Goal: Task Accomplishment & Management: Manage account settings

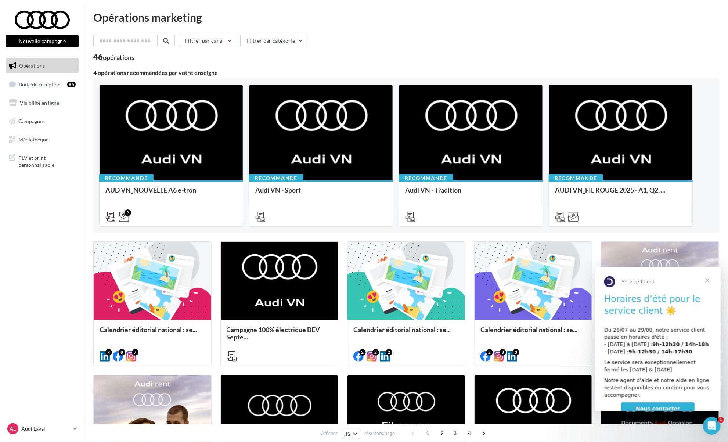
click at [87, 240] on div "Opérations marketing Filtrer par canal Filtrer par catégorie 46 opérations 4 op…" at bounding box center [407, 337] width 644 height 651
click at [42, 159] on span "PLV et print personnalisable" at bounding box center [46, 161] width 57 height 16
click at [47, 87] on span "Boîte de réception" at bounding box center [40, 84] width 42 height 6
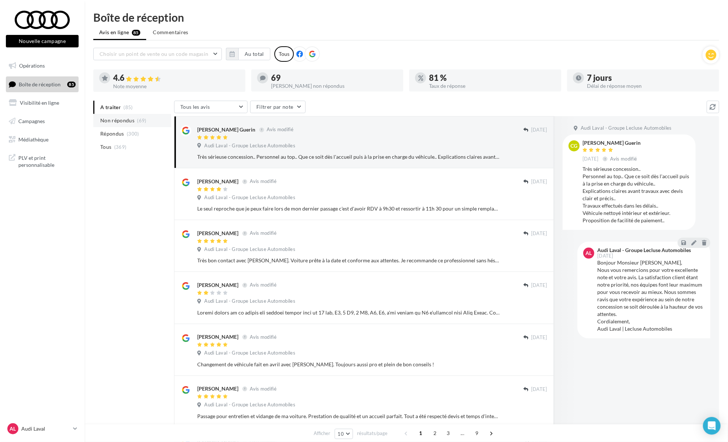
click at [134, 119] on li "Non répondus (69)" at bounding box center [132, 120] width 78 height 13
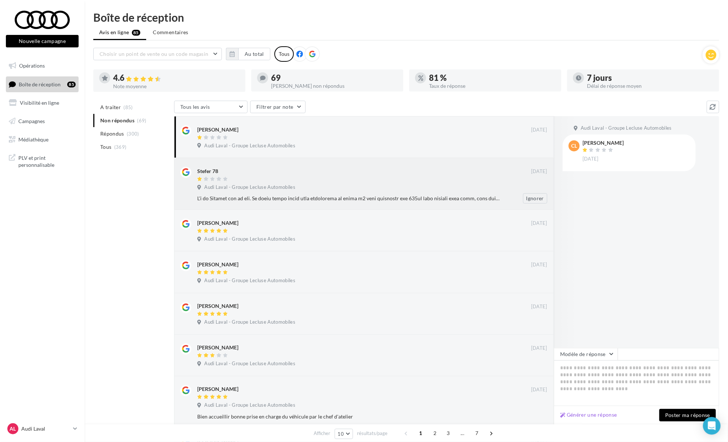
click at [361, 182] on div at bounding box center [364, 179] width 334 height 6
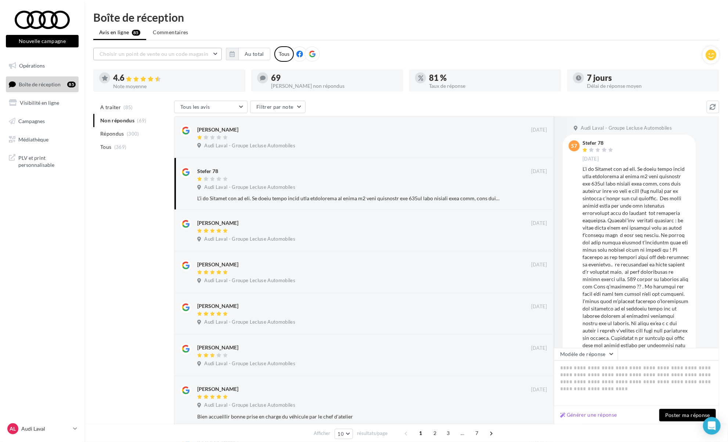
click at [218, 53] on button "Choisir un point de vente ou un code magasin" at bounding box center [157, 54] width 129 height 12
click at [234, 50] on button "button" at bounding box center [232, 54] width 12 height 12
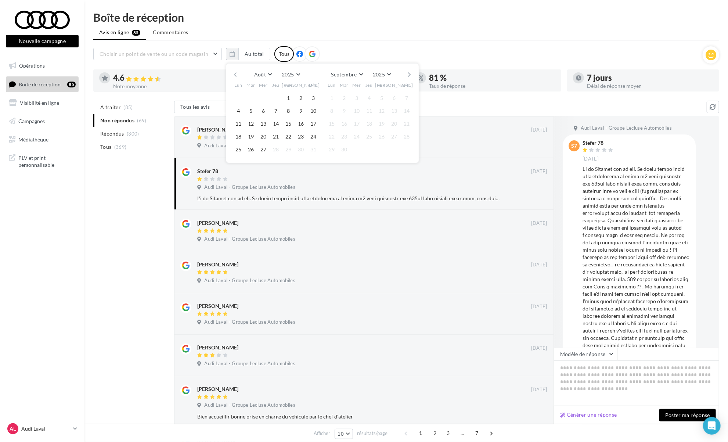
click at [237, 75] on button "button" at bounding box center [235, 74] width 6 height 10
click at [238, 72] on div "Juin Janvier Février Mars Avril Mai Juin Juillet Août Septembre Octobre Novembr…" at bounding box center [322, 74] width 168 height 10
click at [236, 72] on button "button" at bounding box center [235, 74] width 6 height 10
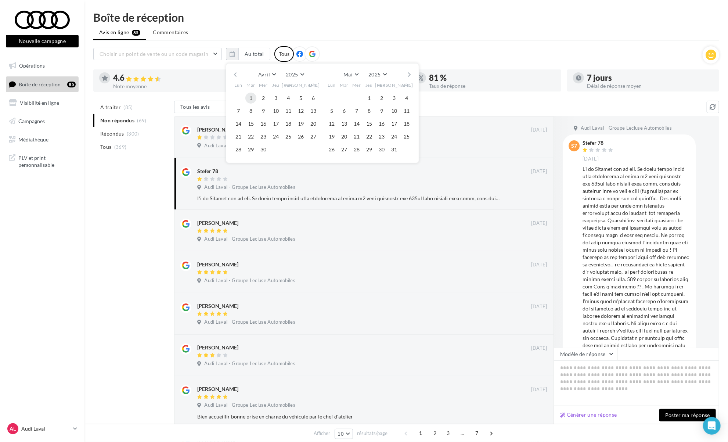
click at [253, 98] on button "1" at bounding box center [250, 98] width 11 height 11
click at [404, 75] on div "Avril Janvier Février Mars Avril Mai Juin Juillet Août Septembre Octobre Novemb…" at bounding box center [322, 74] width 168 height 10
click at [407, 75] on button "button" at bounding box center [410, 74] width 6 height 10
click at [329, 162] on button "30" at bounding box center [331, 162] width 11 height 11
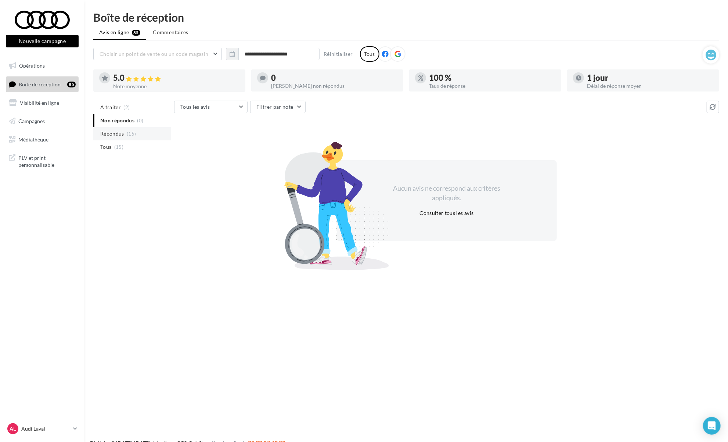
click at [126, 128] on li "Répondus (15)" at bounding box center [132, 133] width 78 height 13
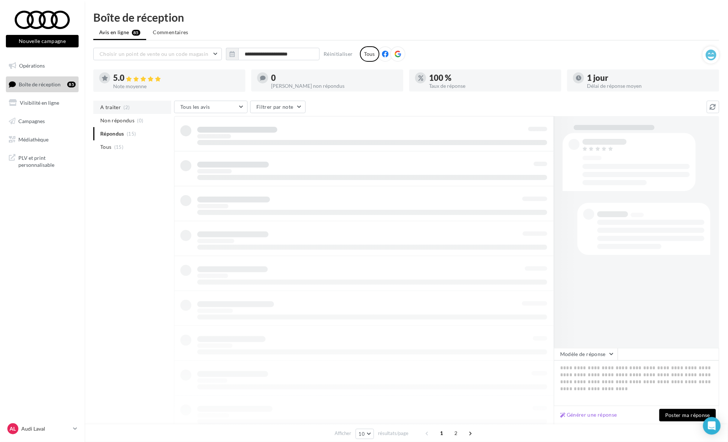
click at [119, 105] on span "A traiter" at bounding box center [110, 107] width 21 height 7
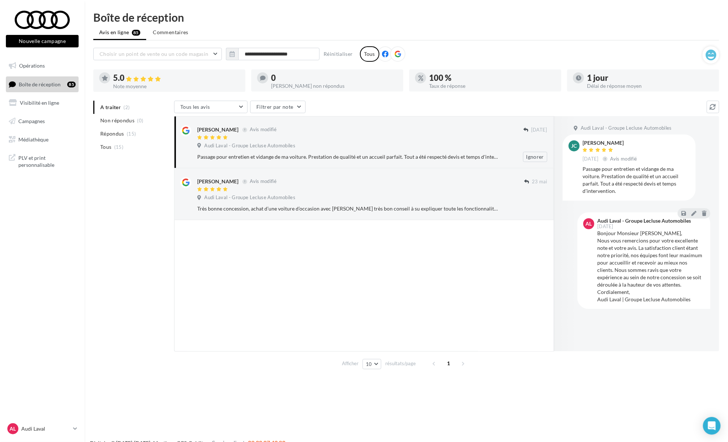
click at [366, 145] on div "Audi Laval - Groupe Lecluse Automobiles" at bounding box center [372, 147] width 350 height 8
click at [384, 189] on div at bounding box center [360, 190] width 327 height 6
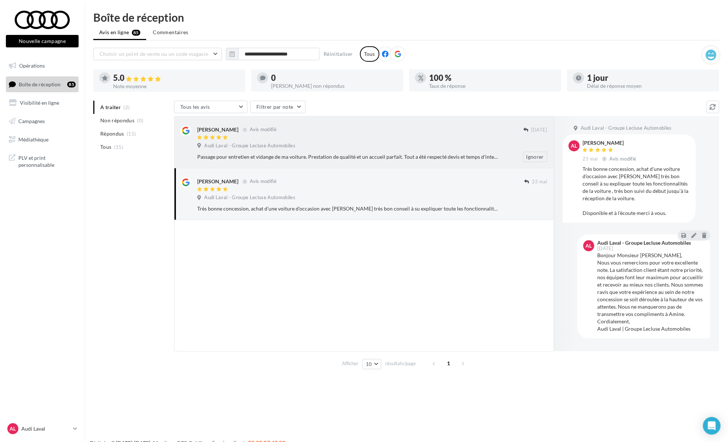
click at [370, 156] on div "Passage pour entretien et vidange de ma voiture. Prestation de qualité et un ac…" at bounding box center [348, 156] width 302 height 7
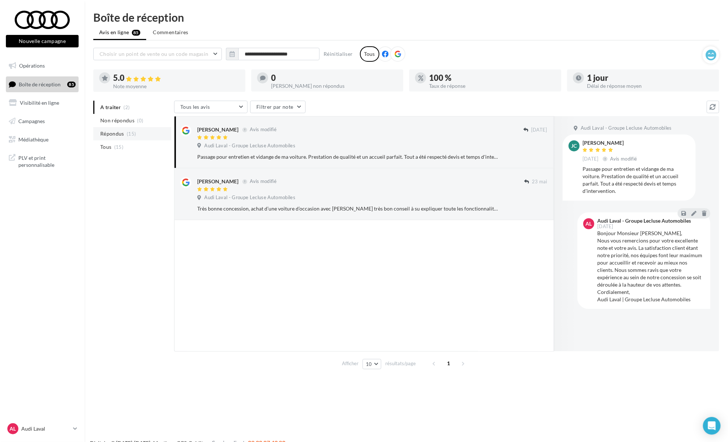
click at [118, 138] on li "Répondus (15)" at bounding box center [132, 133] width 78 height 13
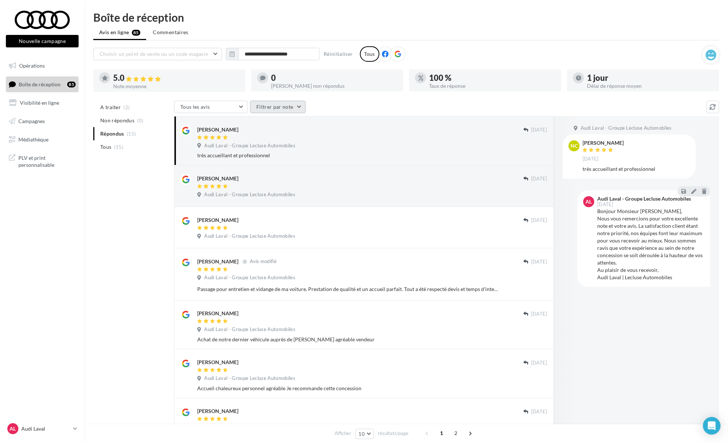
click at [299, 107] on button "Filtrer par note" at bounding box center [277, 107] width 55 height 12
click at [245, 109] on button "Tous les avis" at bounding box center [210, 107] width 73 height 12
click at [283, 103] on button "Filtrer par note" at bounding box center [277, 107] width 55 height 12
click at [157, 209] on div "A traiter (2) Non répondus (0) Répondus (15) Tous (15) Tous les avis Tous les a…" at bounding box center [406, 355] width 626 height 509
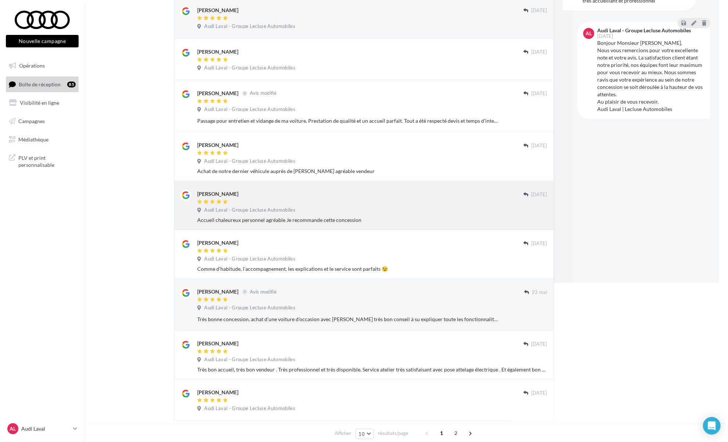
scroll to position [205, 0]
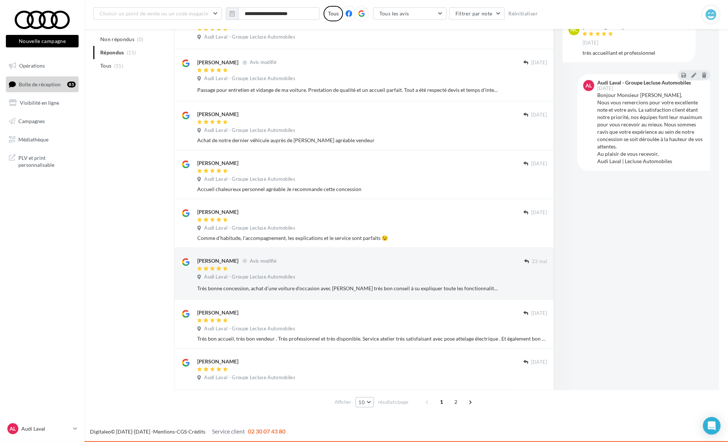
click at [367, 404] on button "10" at bounding box center [365, 402] width 19 height 10
click at [373, 390] on button "50" at bounding box center [381, 389] width 51 height 13
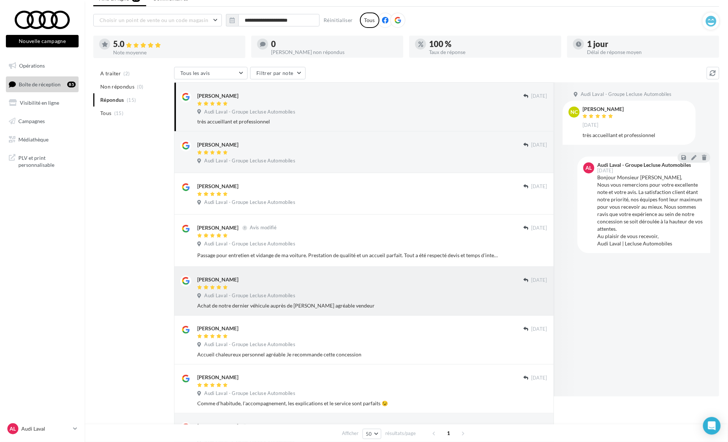
scroll to position [1, 0]
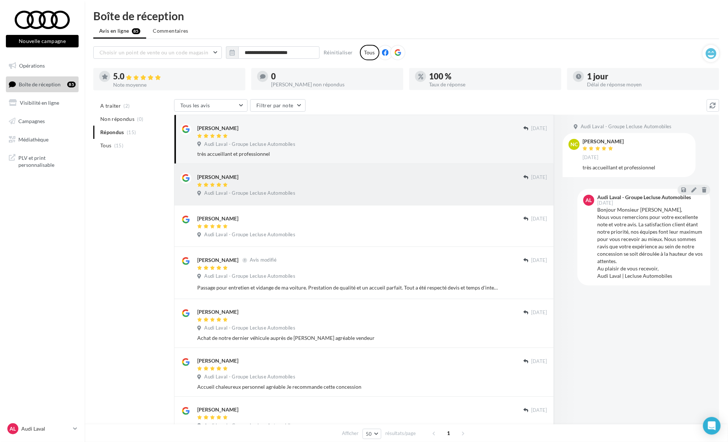
click at [455, 186] on div at bounding box center [360, 185] width 326 height 6
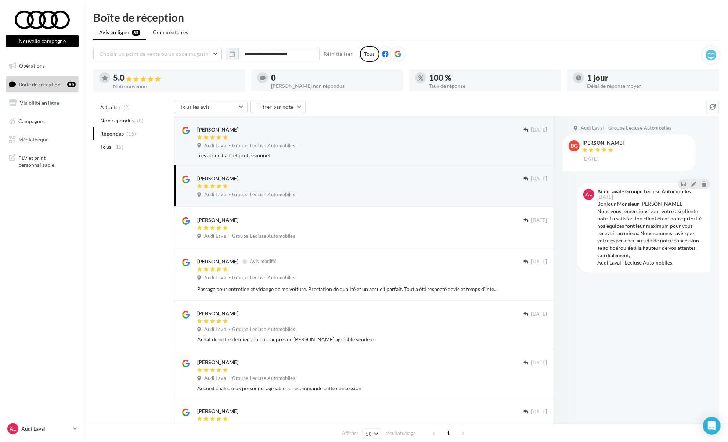
scroll to position [0, 0]
click at [295, 55] on input "**********" at bounding box center [278, 54] width 81 height 12
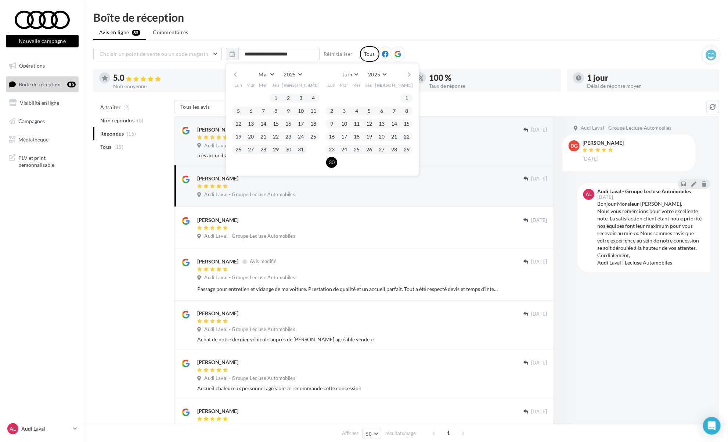
click at [409, 73] on button "button" at bounding box center [410, 74] width 6 height 10
click at [344, 98] on button "1" at bounding box center [344, 98] width 11 height 11
click at [410, 74] on button "button" at bounding box center [410, 74] width 6 height 10
drag, startPoint x: 412, startPoint y: 71, endPoint x: 329, endPoint y: 80, distance: 83.6
click at [412, 71] on button "button" at bounding box center [410, 74] width 6 height 10
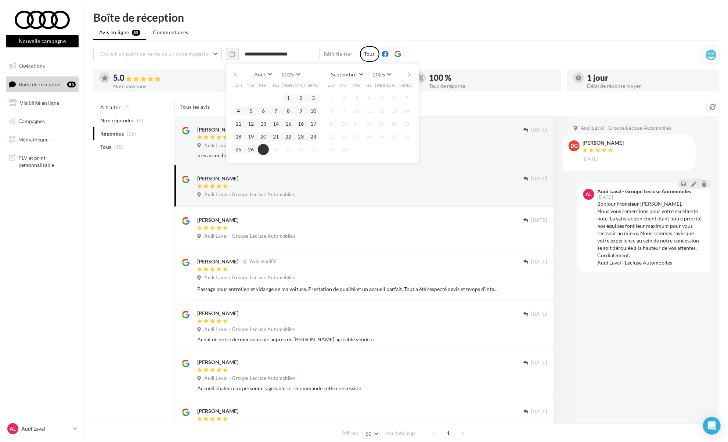
click at [262, 151] on button "27" at bounding box center [263, 149] width 11 height 11
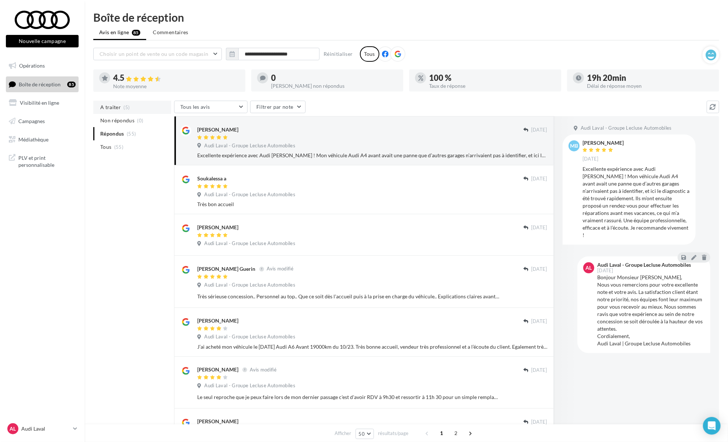
click at [126, 112] on li "A traiter (5)" at bounding box center [132, 107] width 78 height 13
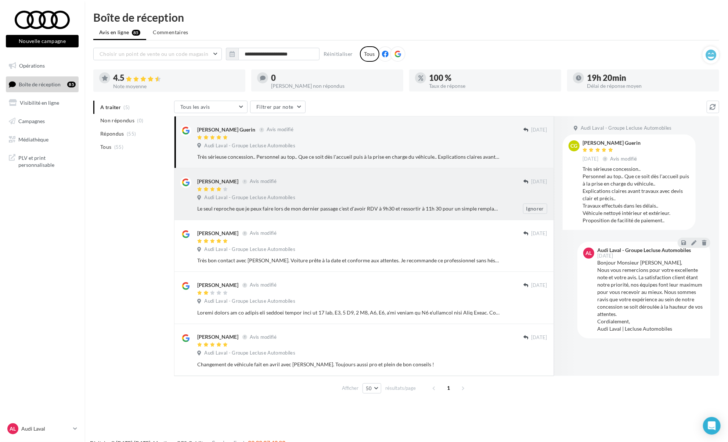
click at [382, 177] on div "Nadine Murail Avis modifié" at bounding box center [360, 181] width 326 height 8
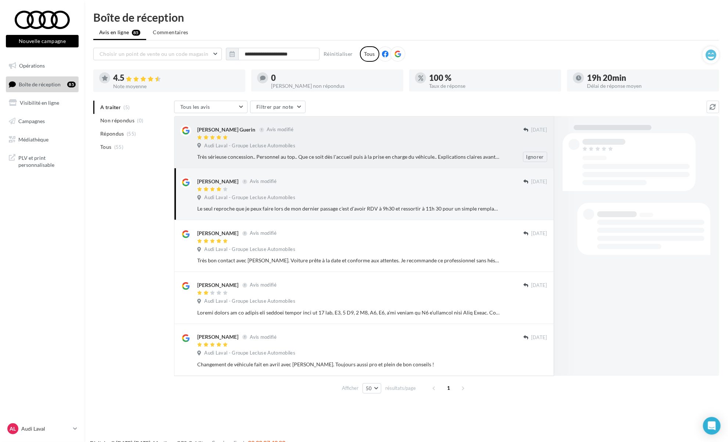
click at [360, 146] on div "Audi Laval - Groupe Lecluse Automobiles" at bounding box center [372, 147] width 350 height 8
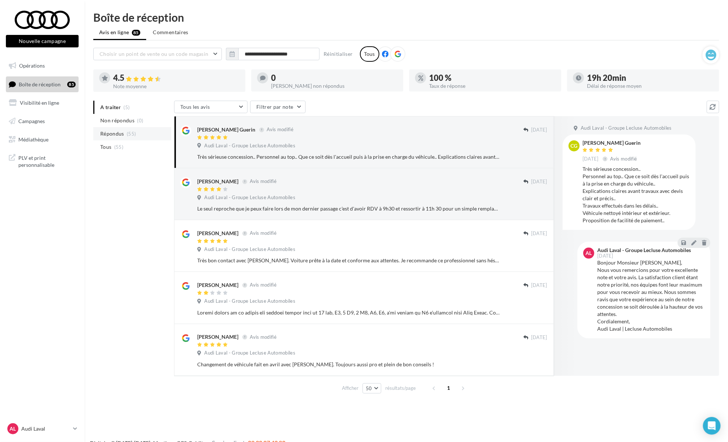
click at [139, 137] on li "Répondus (55)" at bounding box center [132, 133] width 78 height 13
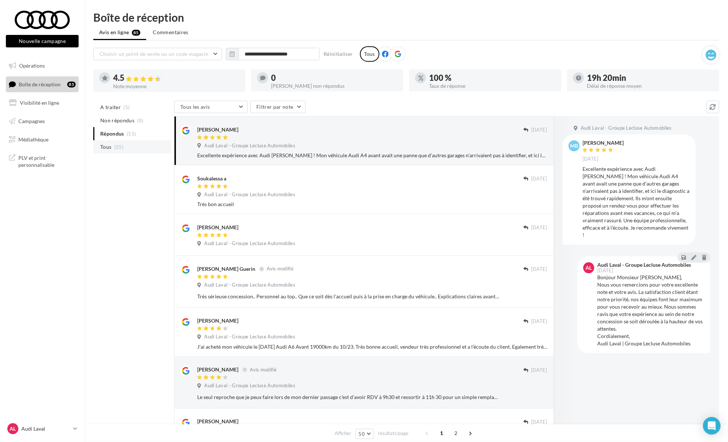
click at [131, 144] on li "Tous (55)" at bounding box center [132, 146] width 78 height 13
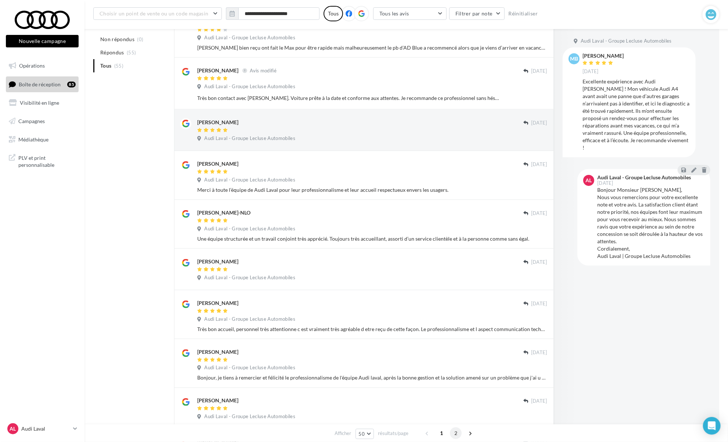
click at [458, 437] on span "2" at bounding box center [456, 433] width 12 height 12
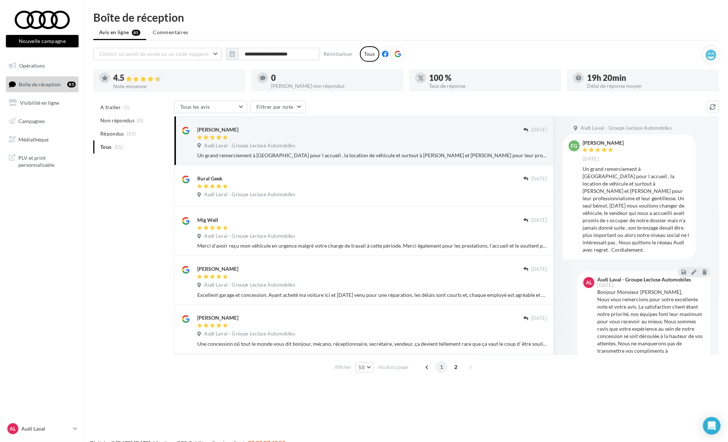
click at [444, 368] on span "1" at bounding box center [442, 367] width 12 height 12
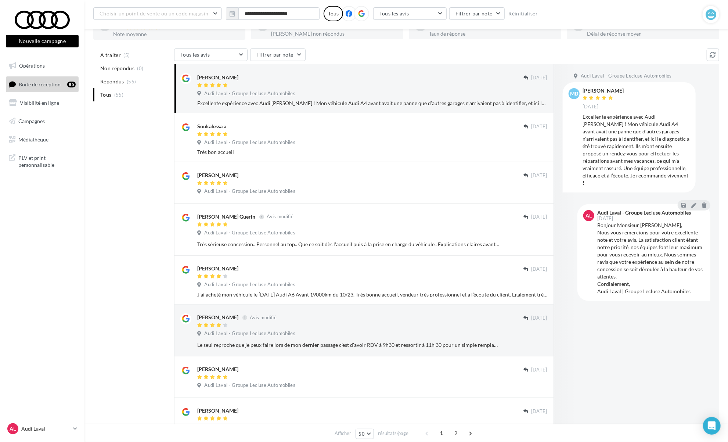
scroll to position [58, 0]
